Goal: Task Accomplishment & Management: Manage account settings

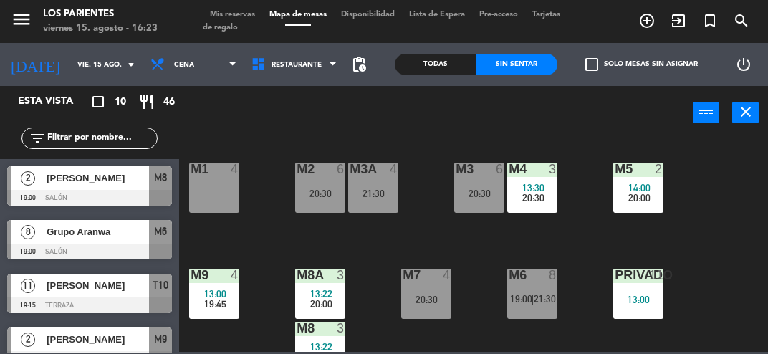
click at [241, 13] on span "Mis reservas" at bounding box center [232, 15] width 59 height 8
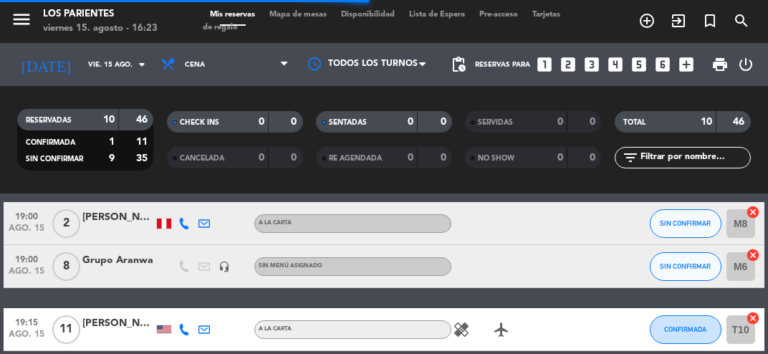
scroll to position [62, 0]
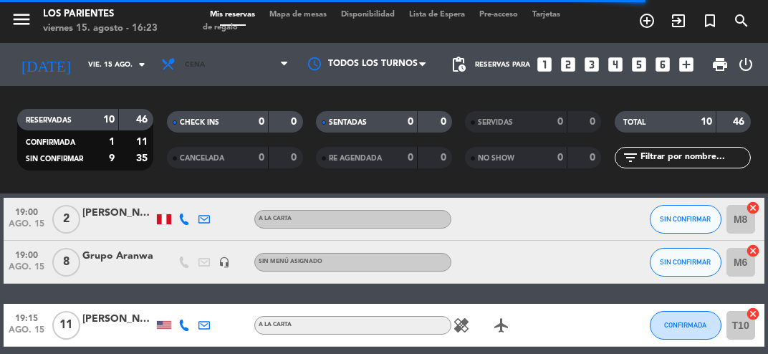
click at [275, 60] on span "Cena" at bounding box center [225, 65] width 142 height 32
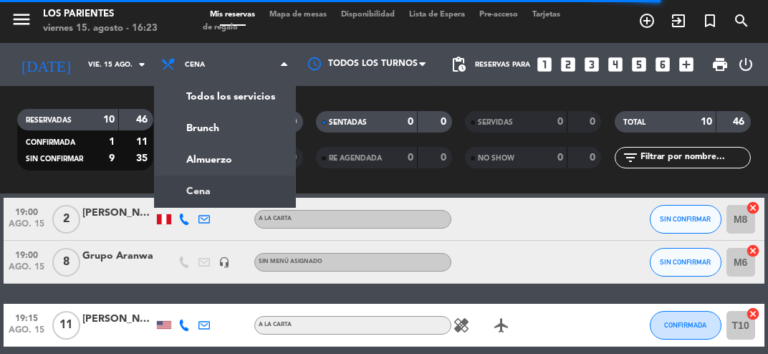
click at [257, 160] on div "menu [GEOGRAPHIC_DATA] [DATE] 15. agosto - 16:23 Mis reservas Mapa de mesas Dis…" at bounding box center [384, 96] width 768 height 193
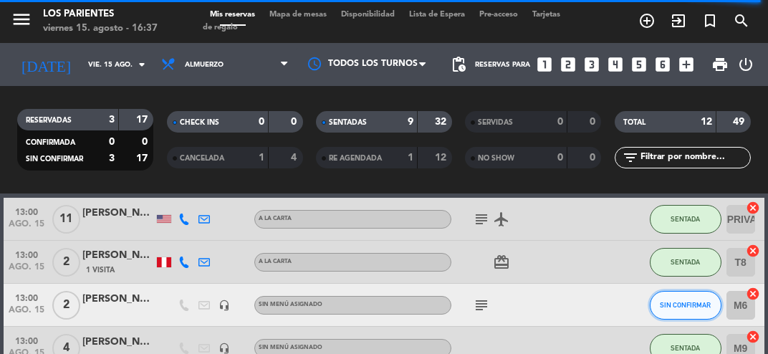
click at [669, 301] on span "SIN CONFIRMAR" at bounding box center [684, 305] width 51 height 8
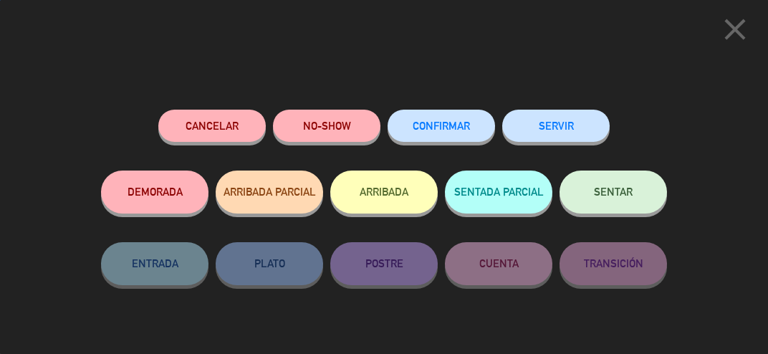
click at [228, 129] on button "Cancelar" at bounding box center [211, 126] width 107 height 32
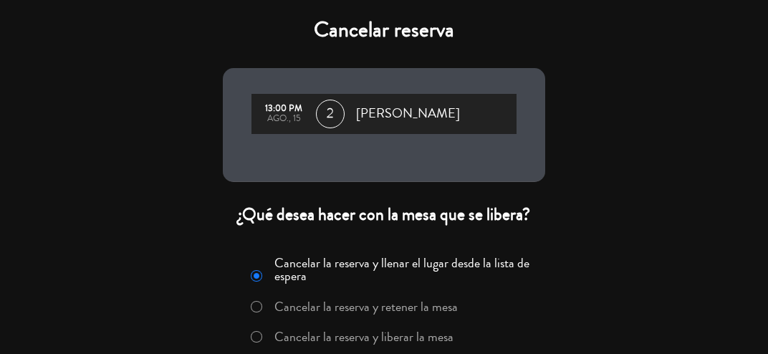
click at [408, 348] on label "Cancelar la reserva y liberar la mesa" at bounding box center [352, 337] width 218 height 26
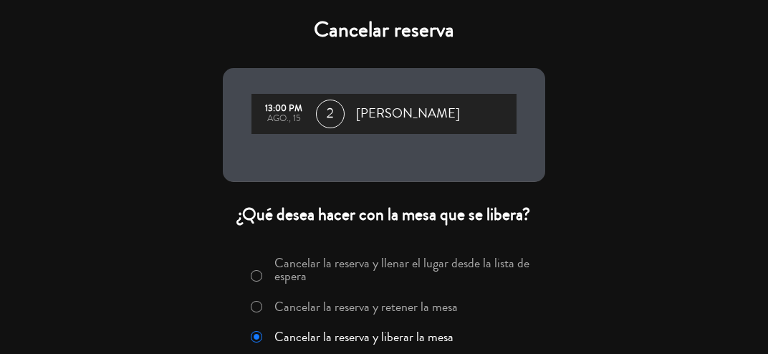
scroll to position [59, 0]
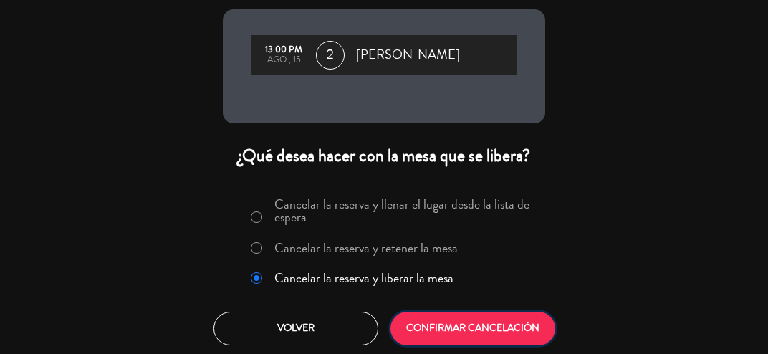
click at [504, 325] on button "CONFIRMAR CANCELACIÓN" at bounding box center [472, 328] width 165 height 34
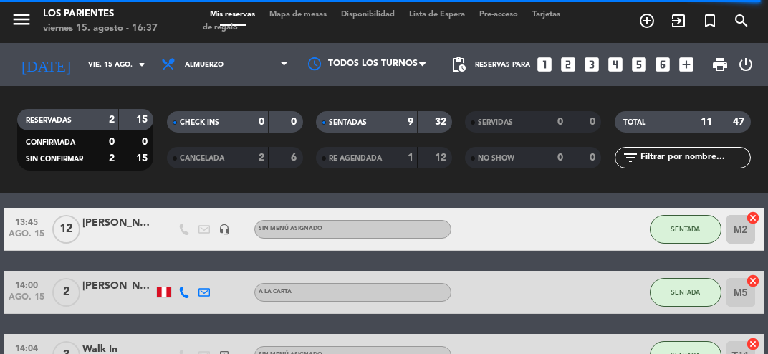
scroll to position [500, 0]
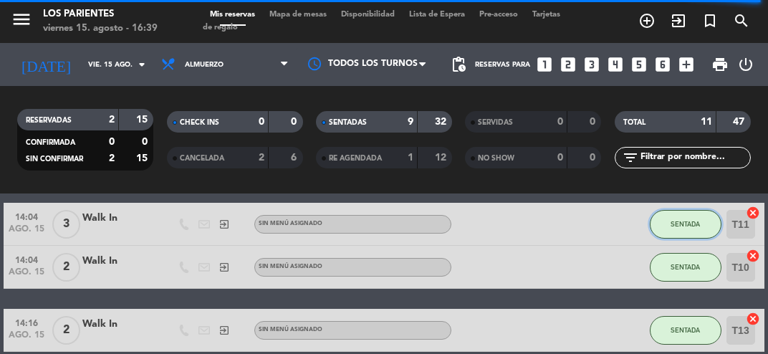
click at [686, 225] on span "SENTADA" at bounding box center [684, 224] width 29 height 8
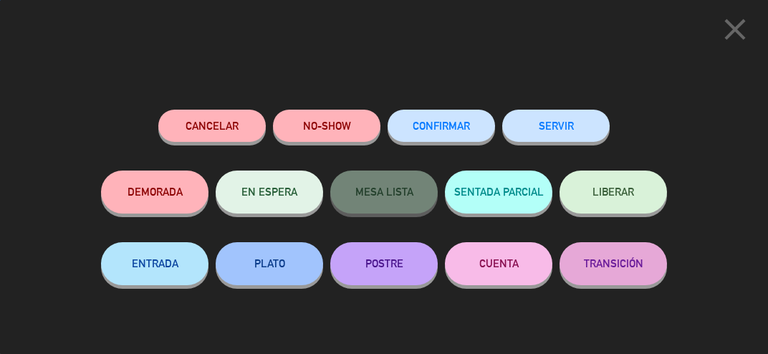
click at [572, 120] on button "SERVIR" at bounding box center [555, 126] width 107 height 32
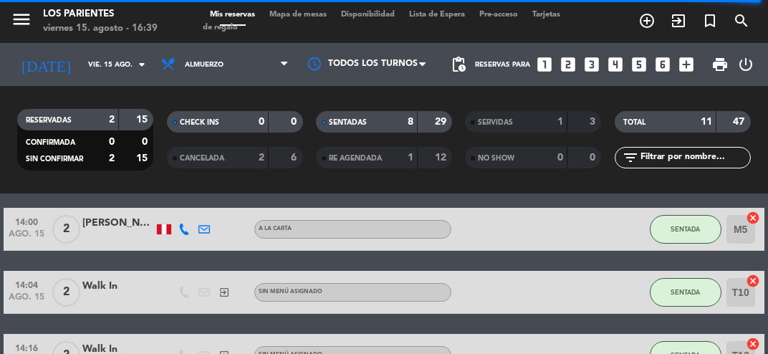
scroll to position [430, 0]
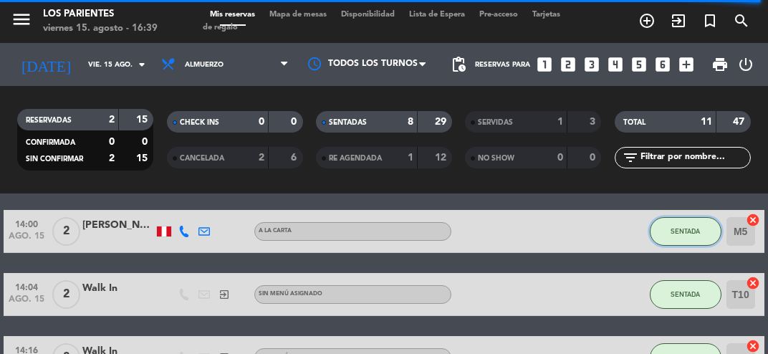
click at [679, 229] on span "SENTADA" at bounding box center [684, 231] width 29 height 8
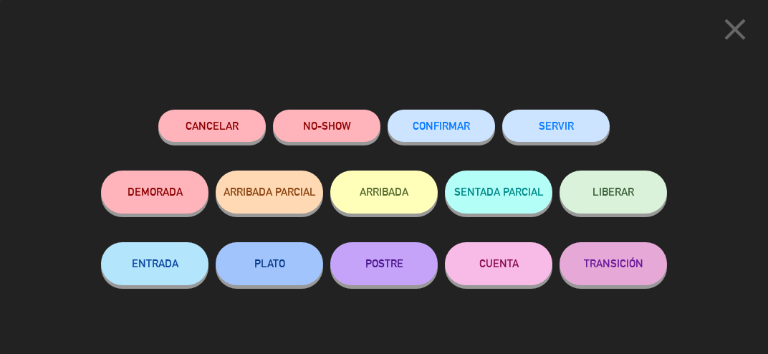
click at [567, 129] on button "SERVIR" at bounding box center [555, 126] width 107 height 32
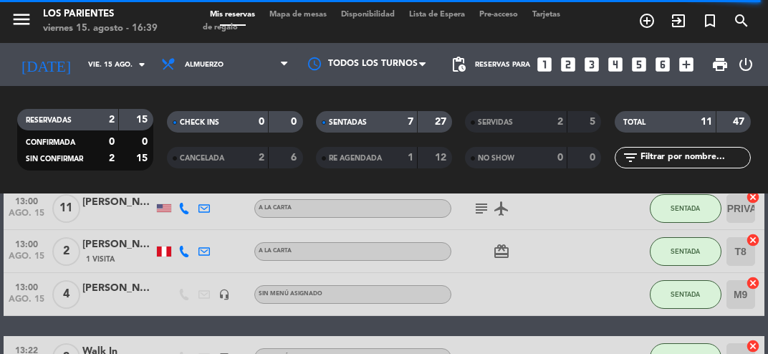
scroll to position [0, 0]
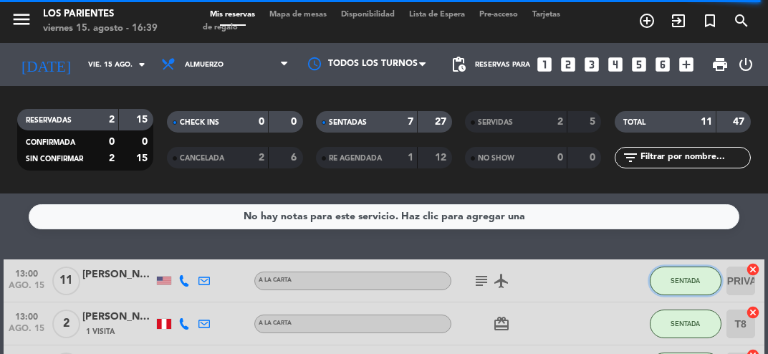
click at [679, 283] on span "SENTADA" at bounding box center [684, 280] width 29 height 8
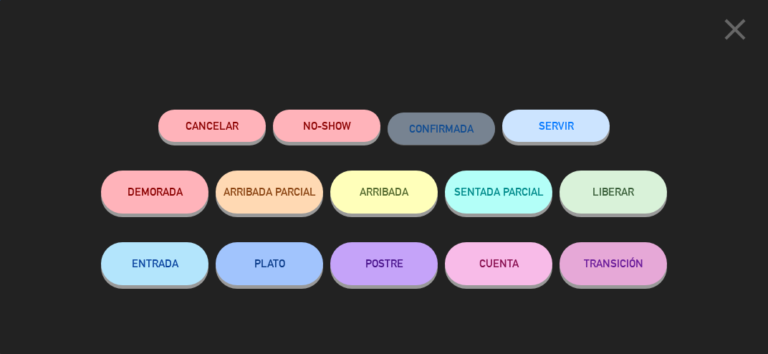
click at [576, 129] on button "SERVIR" at bounding box center [555, 126] width 107 height 32
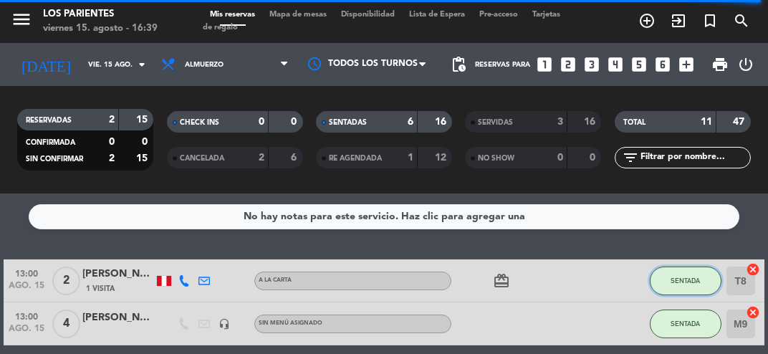
click at [680, 278] on span "SENTADA" at bounding box center [684, 280] width 29 height 8
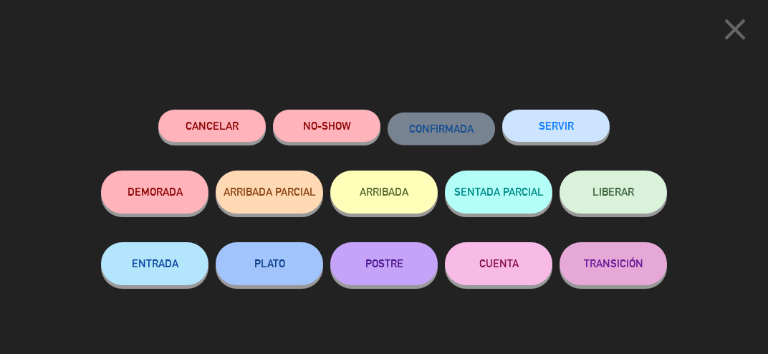
click at [573, 130] on button "SERVIR" at bounding box center [555, 126] width 107 height 32
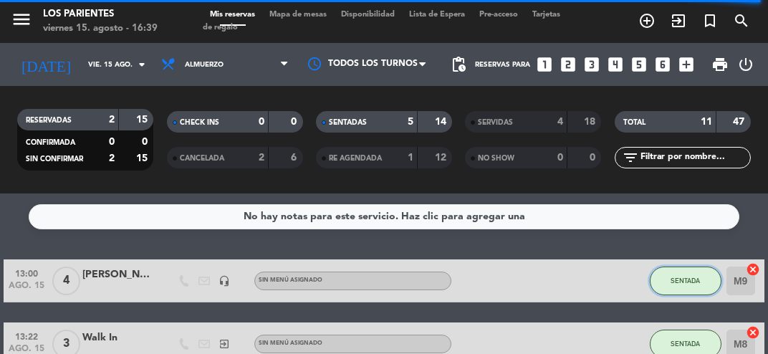
click at [692, 277] on span "SENTADA" at bounding box center [684, 280] width 29 height 8
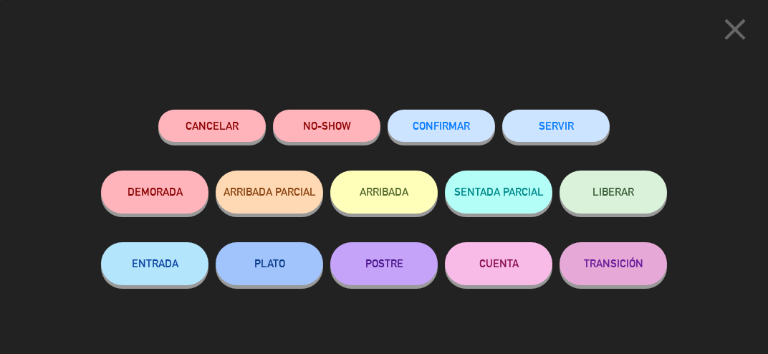
click at [568, 125] on button "SERVIR" at bounding box center [555, 126] width 107 height 32
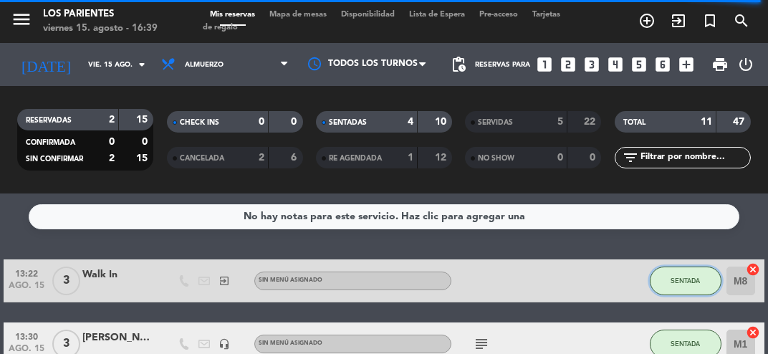
click at [689, 291] on button "SENTADA" at bounding box center [685, 280] width 72 height 29
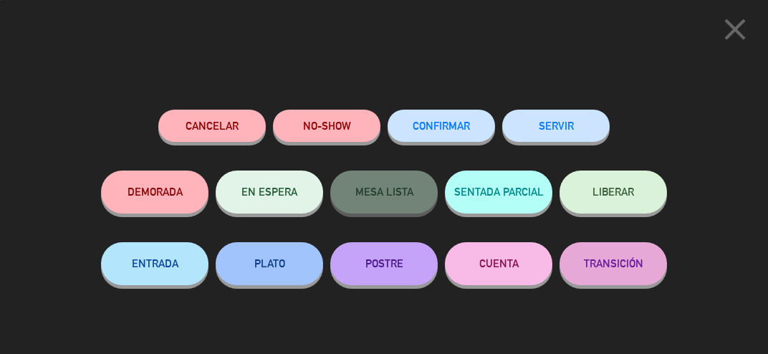
click at [732, 34] on icon "close" at bounding box center [735, 29] width 36 height 36
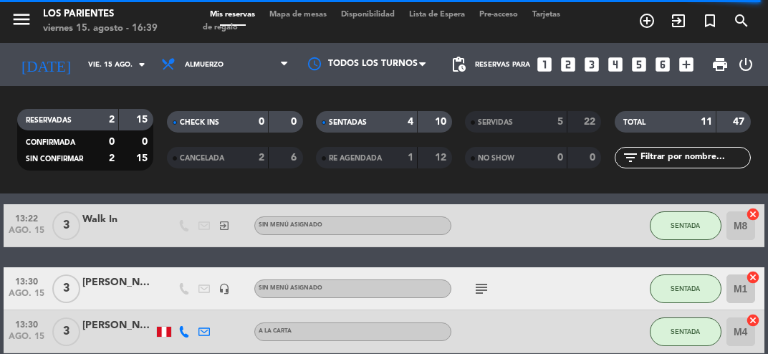
scroll to position [54, 0]
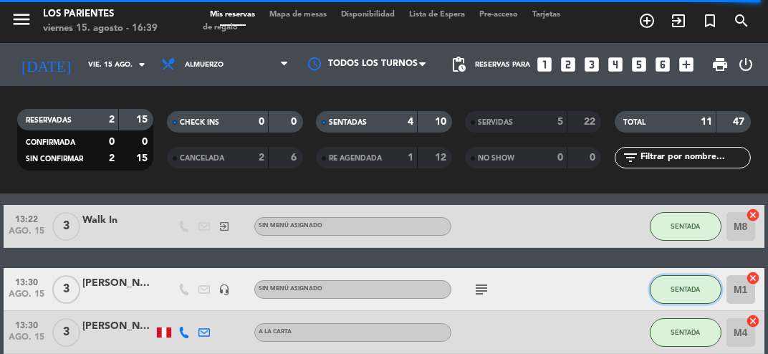
click at [692, 286] on span "SENTADA" at bounding box center [684, 289] width 29 height 8
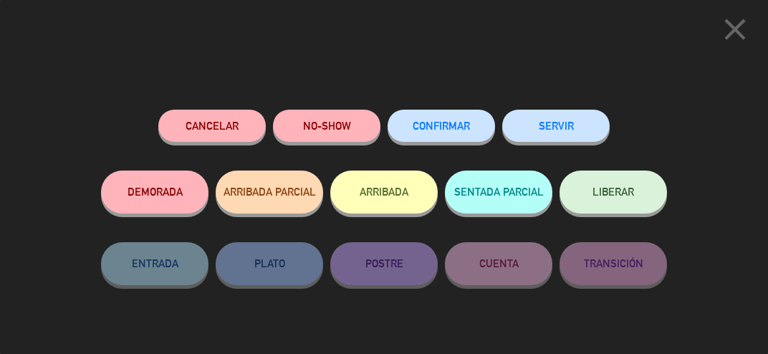
click at [578, 123] on button "SERVIR" at bounding box center [555, 126] width 107 height 32
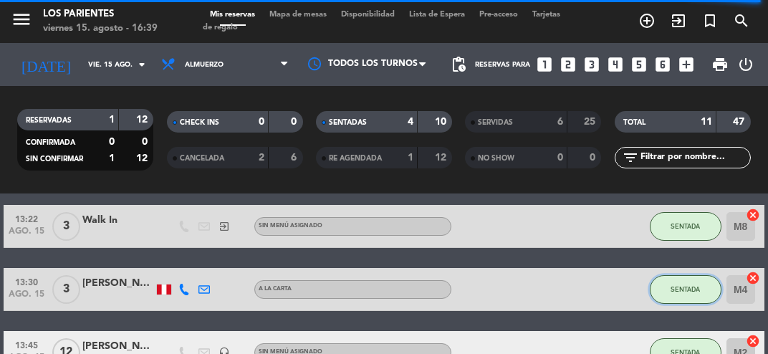
click at [690, 283] on button "SENTADA" at bounding box center [685, 289] width 72 height 29
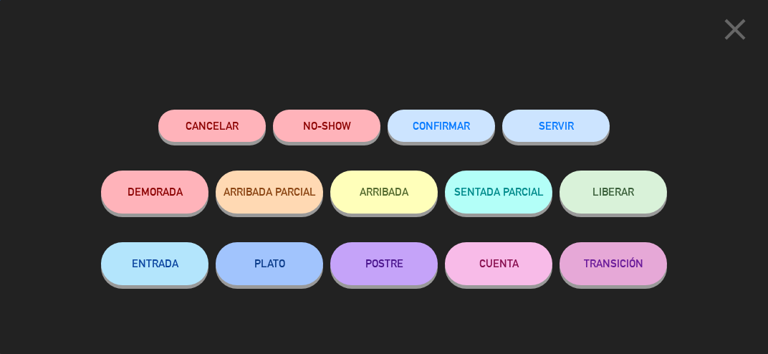
click at [575, 126] on button "SERVIR" at bounding box center [555, 126] width 107 height 32
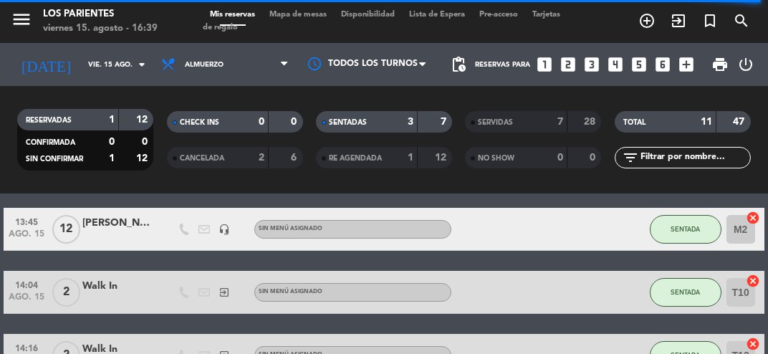
scroll to position [140, 0]
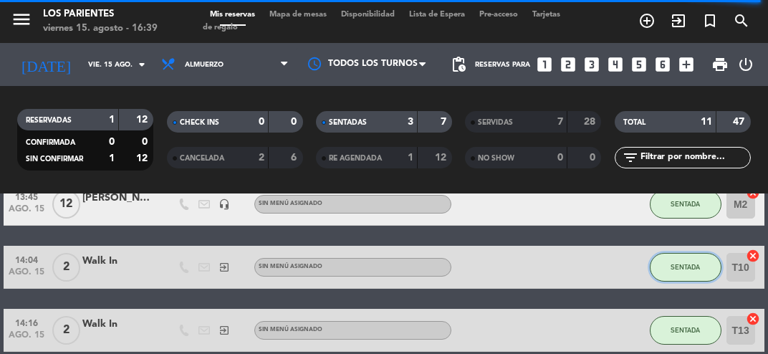
click at [695, 267] on span "SENTADA" at bounding box center [684, 267] width 29 height 8
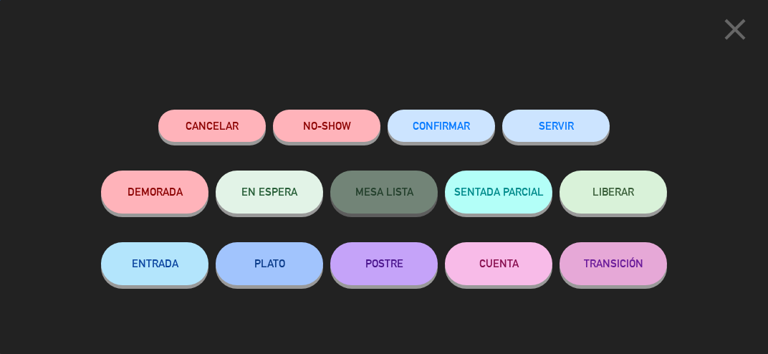
click at [560, 132] on button "SERVIR" at bounding box center [555, 126] width 107 height 32
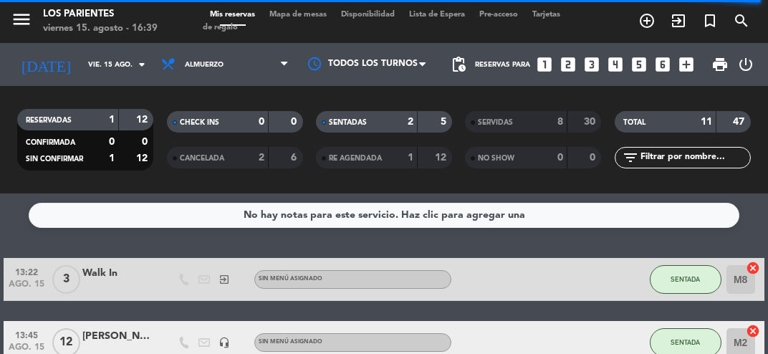
scroll to position [77, 0]
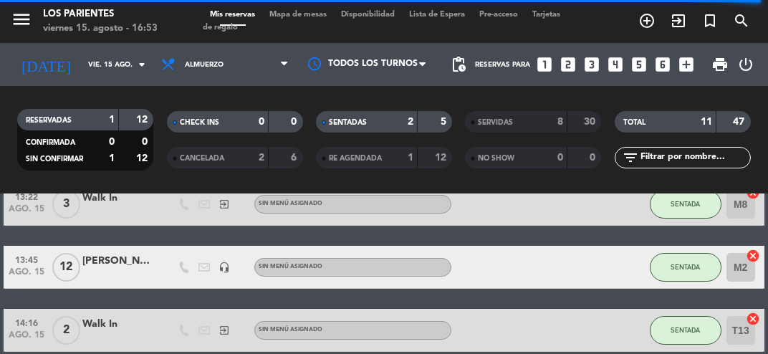
click at [138, 62] on icon "arrow_drop_down" at bounding box center [141, 64] width 17 height 17
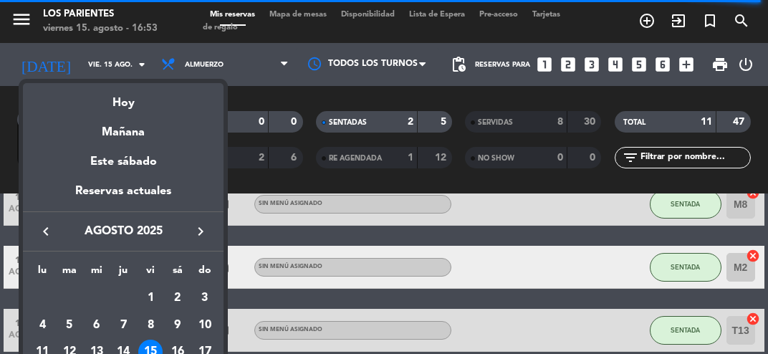
click at [261, 89] on div at bounding box center [384, 177] width 768 height 354
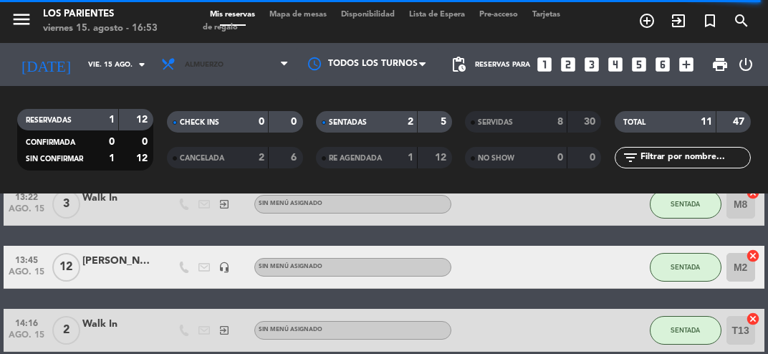
click at [264, 62] on span "Almuerzo" at bounding box center [225, 65] width 142 height 32
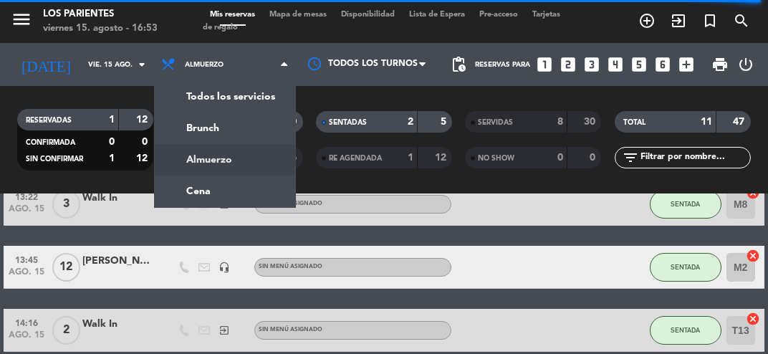
click at [218, 196] on ng-component "menu [GEOGRAPHIC_DATA] [DATE] 15. agosto - 16:53 Mis reservas Mapa de mesas Dis…" at bounding box center [384, 177] width 768 height 354
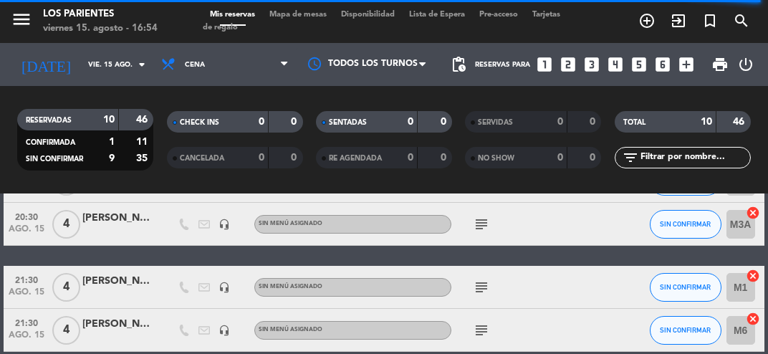
scroll to position [0, 0]
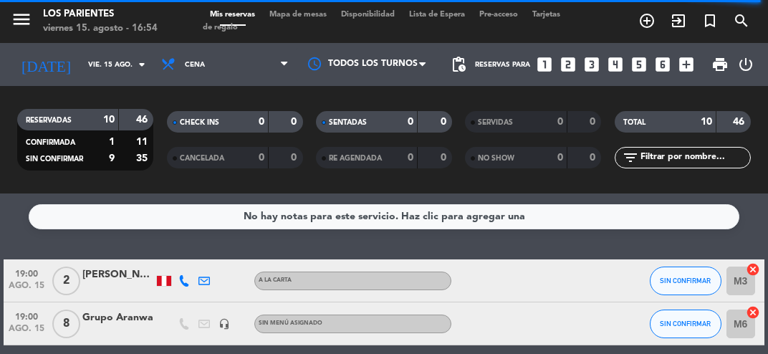
click at [133, 63] on icon "arrow_drop_down" at bounding box center [141, 64] width 17 height 17
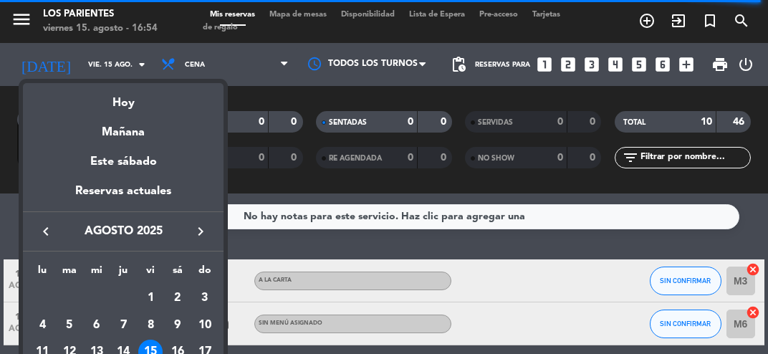
click at [137, 98] on div "Hoy" at bounding box center [123, 97] width 200 height 29
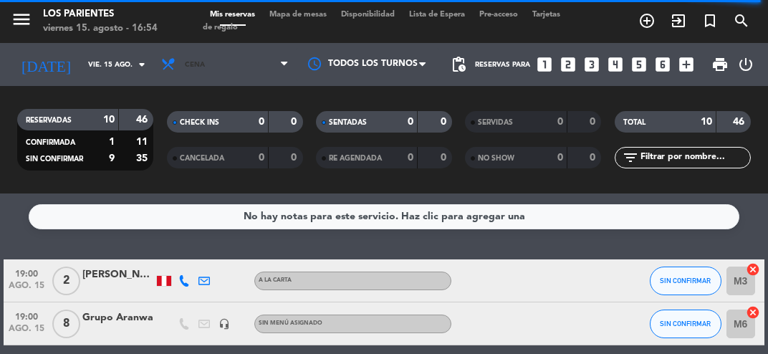
click at [252, 76] on span "Cena" at bounding box center [225, 65] width 142 height 32
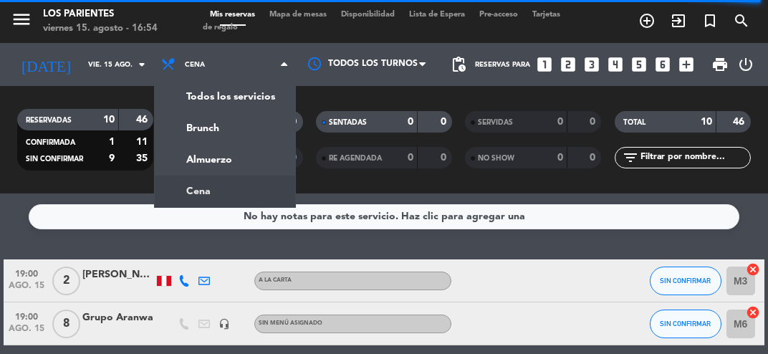
click at [231, 153] on div "menu [GEOGRAPHIC_DATA] [DATE] 15. agosto - 16:54 Mis reservas Mapa de mesas Dis…" at bounding box center [384, 96] width 768 height 193
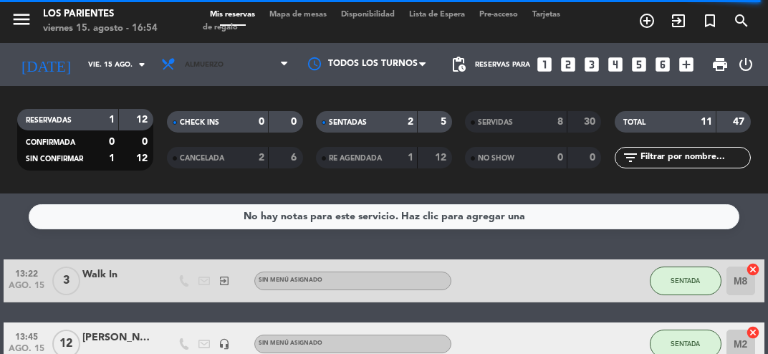
click at [243, 62] on span "Almuerzo" at bounding box center [225, 65] width 142 height 32
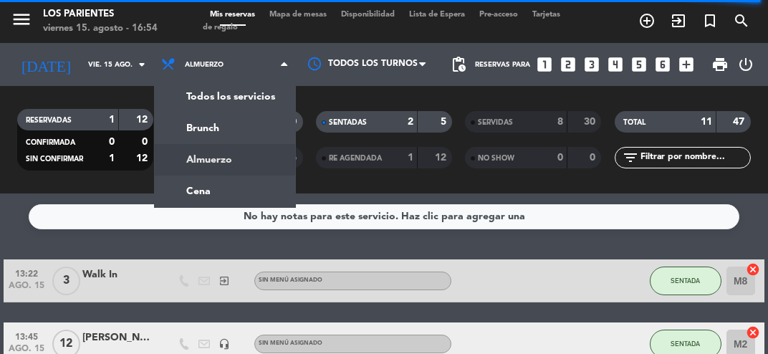
click at [249, 182] on div "menu [GEOGRAPHIC_DATA] [DATE] 15. agosto - 16:54 Mis reservas Mapa de mesas Dis…" at bounding box center [384, 96] width 768 height 193
